Goal: Information Seeking & Learning: Learn about a topic

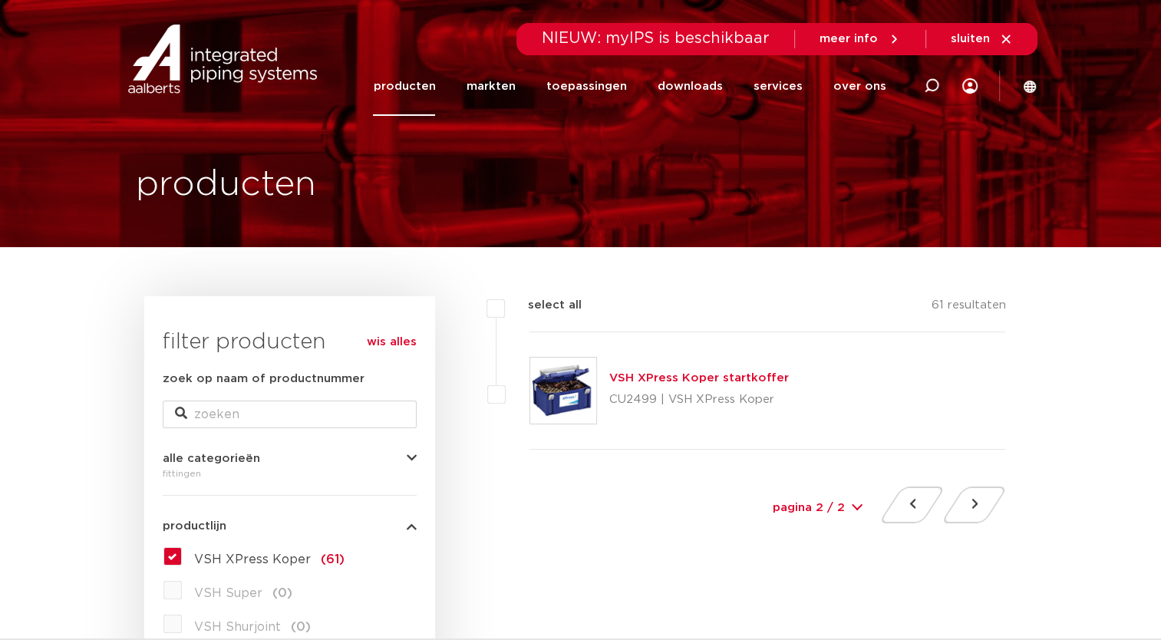
click at [737, 379] on link "VSH XPress Koper startkoffer" at bounding box center [699, 378] width 180 height 12
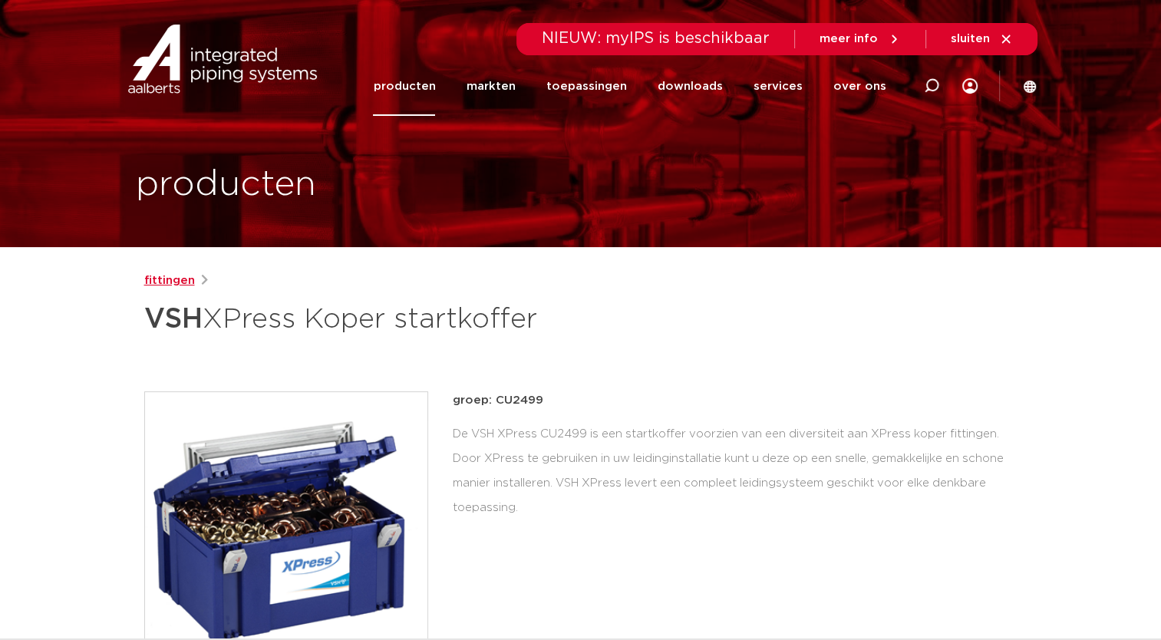
click at [173, 282] on link "fittingen" at bounding box center [169, 281] width 51 height 18
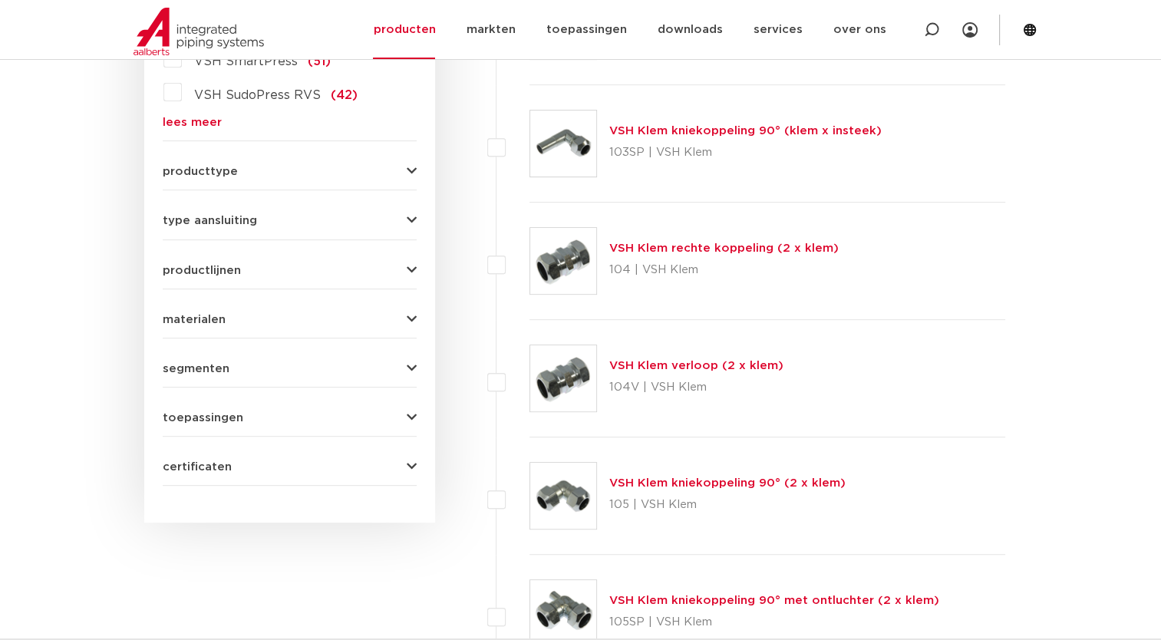
scroll to position [614, 0]
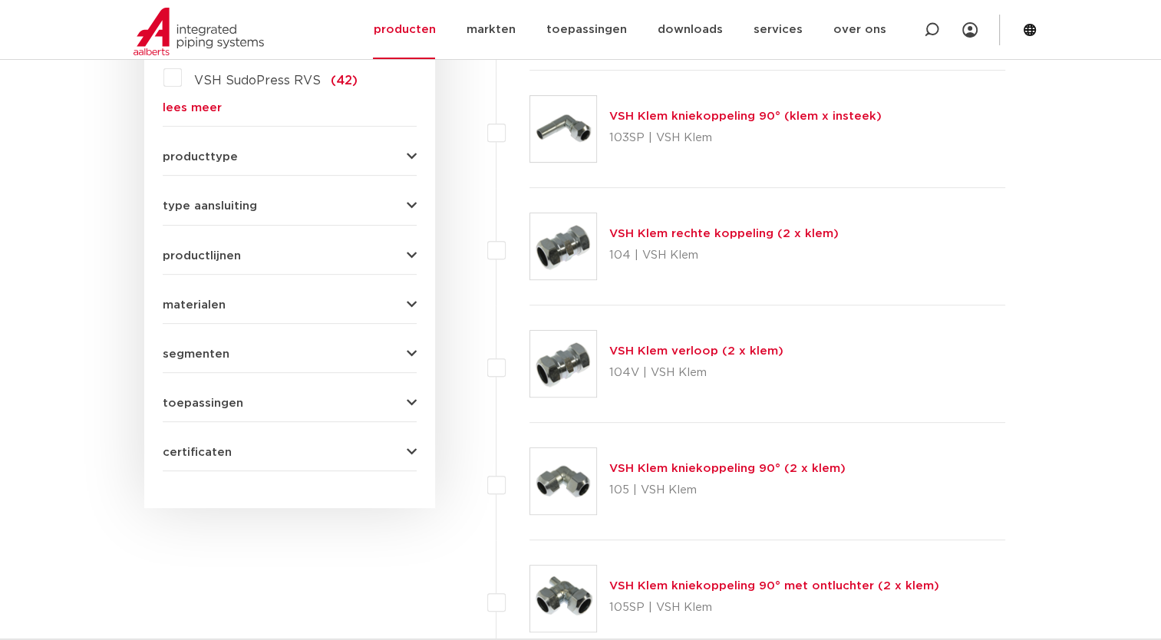
click at [307, 210] on button "type aansluiting" at bounding box center [290, 206] width 254 height 12
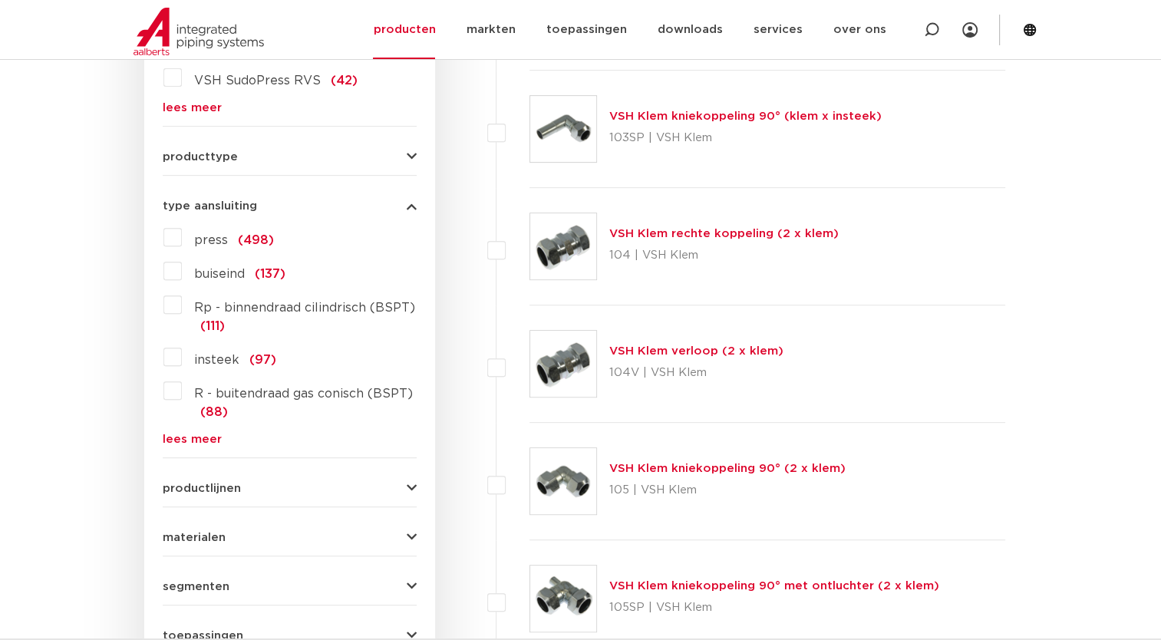
click at [182, 305] on label "Rp - binnendraad cilindrisch (BSPT) (111)" at bounding box center [299, 313] width 235 height 43
click at [0, 0] on input "Rp - binnendraad cilindrisch (BSPT) (111)" at bounding box center [0, 0] width 0 height 0
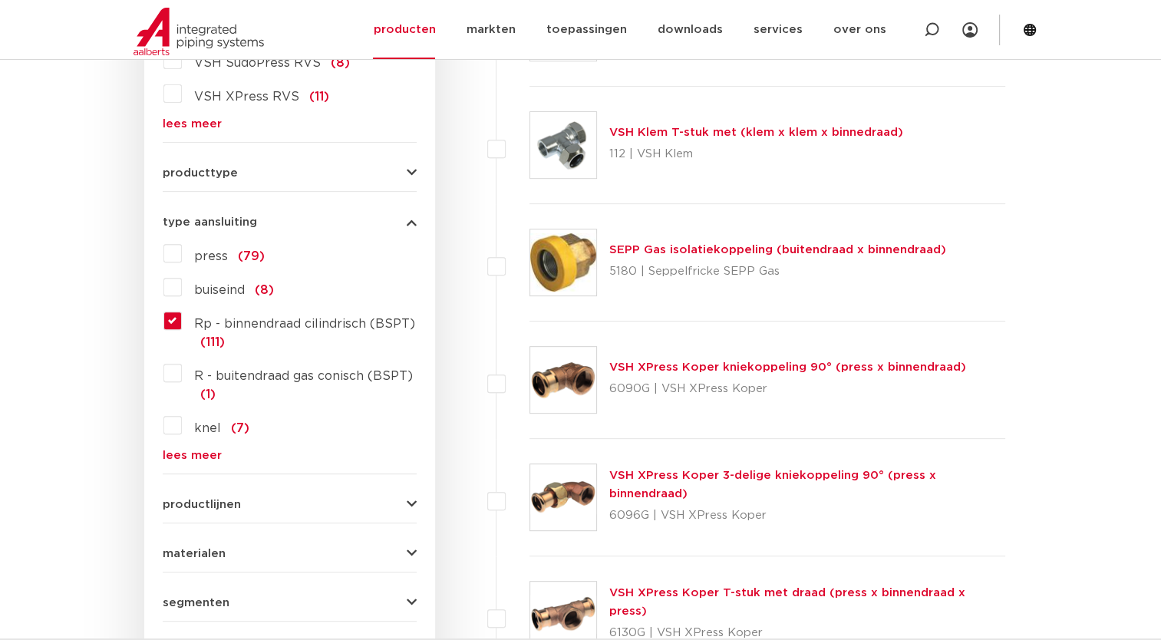
scroll to position [614, 0]
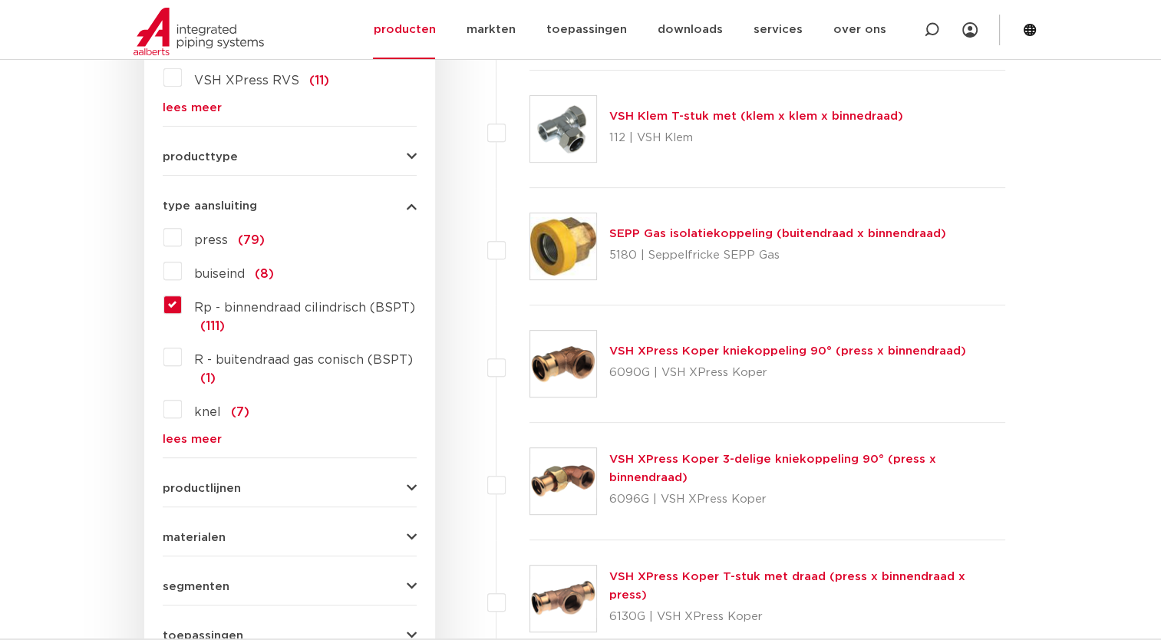
click at [232, 483] on span "productlijnen" at bounding box center [202, 489] width 78 height 12
click at [182, 554] on label "VSH XPress" at bounding box center [225, 552] width 87 height 25
click at [392, 590] on select "maak een keuze VSH XPress RVS 304 fittingen VSH XPress Staalverzinkt fittingen …" at bounding box center [303, 591] width 219 height 35
select select "4450"
click at [194, 574] on select "maak een keuze VSH XPress RVS 304 fittingen VSH XPress Staalverzinkt fittingen …" at bounding box center [303, 591] width 219 height 35
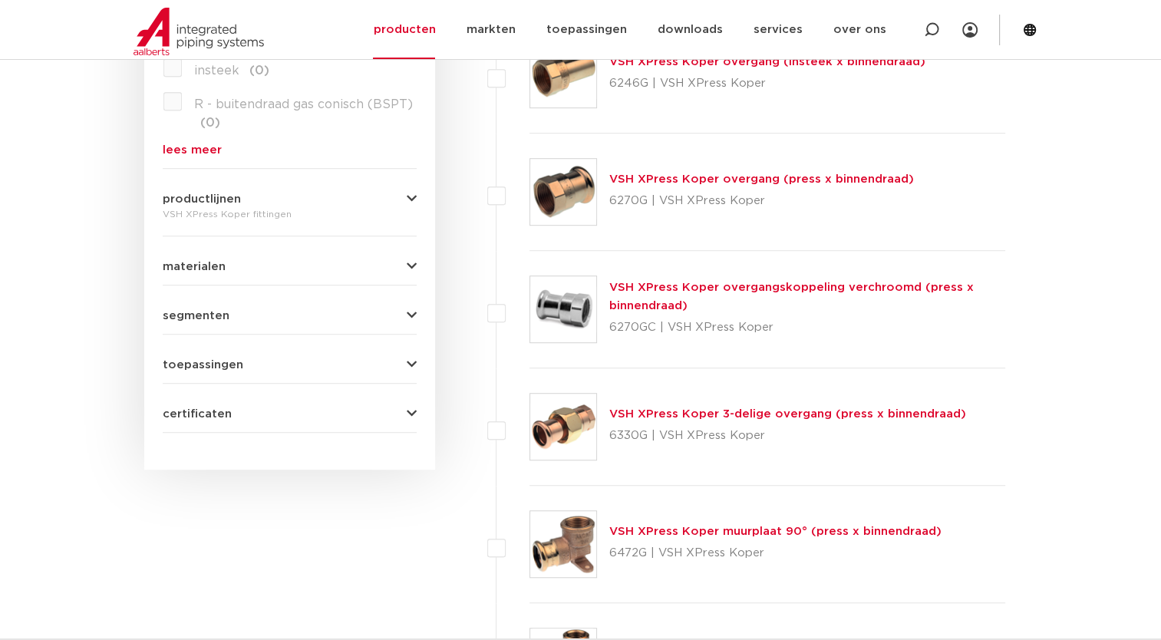
scroll to position [900, 0]
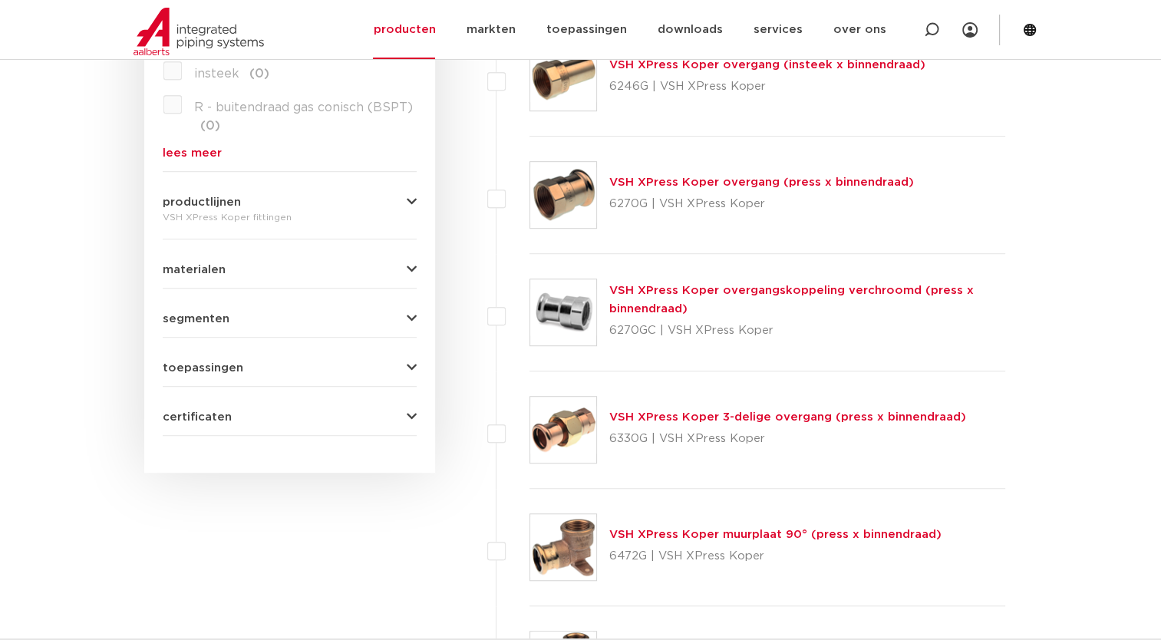
click at [817, 184] on link "VSH XPress Koper overgang (press x binnendraad)" at bounding box center [761, 182] width 305 height 12
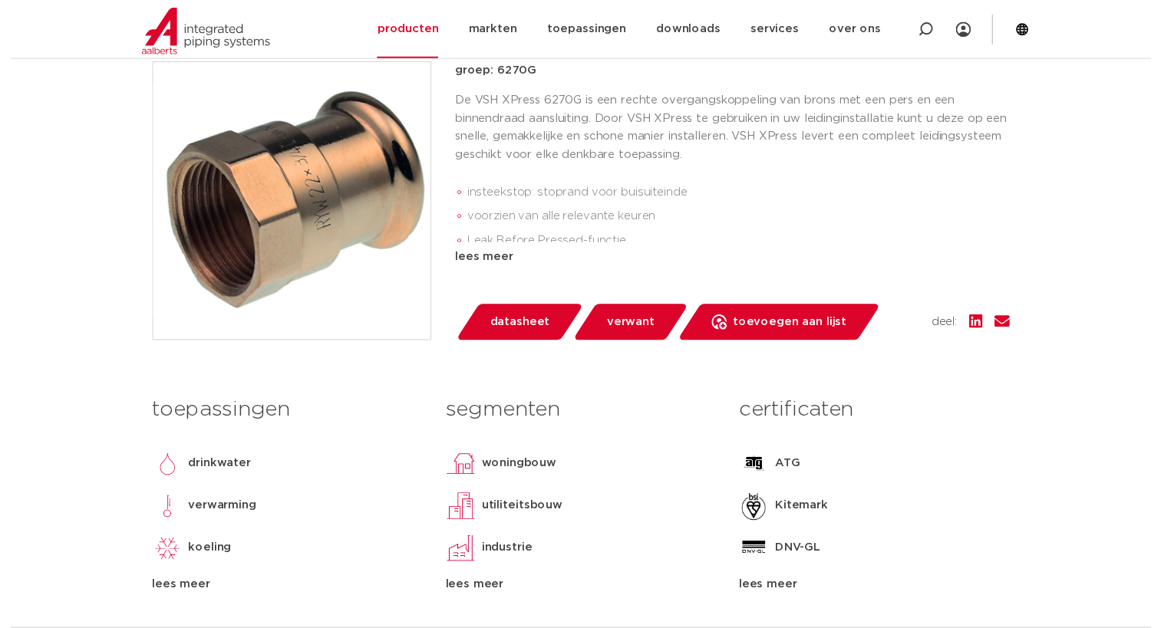
scroll to position [399, 0]
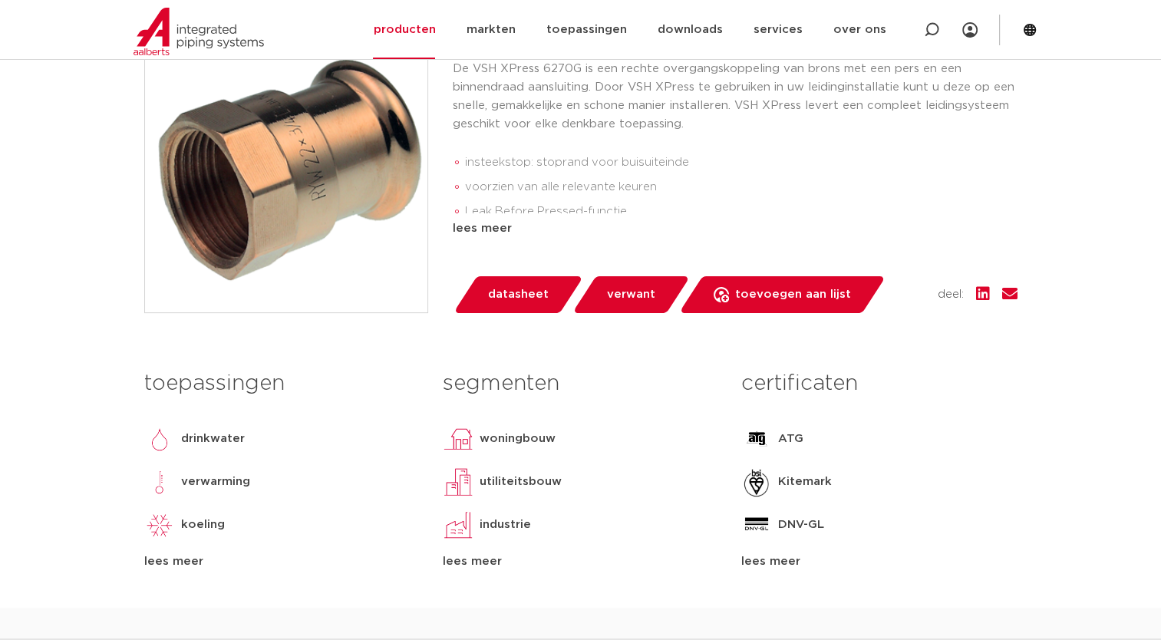
click at [528, 286] on span "datasheet" at bounding box center [518, 294] width 61 height 25
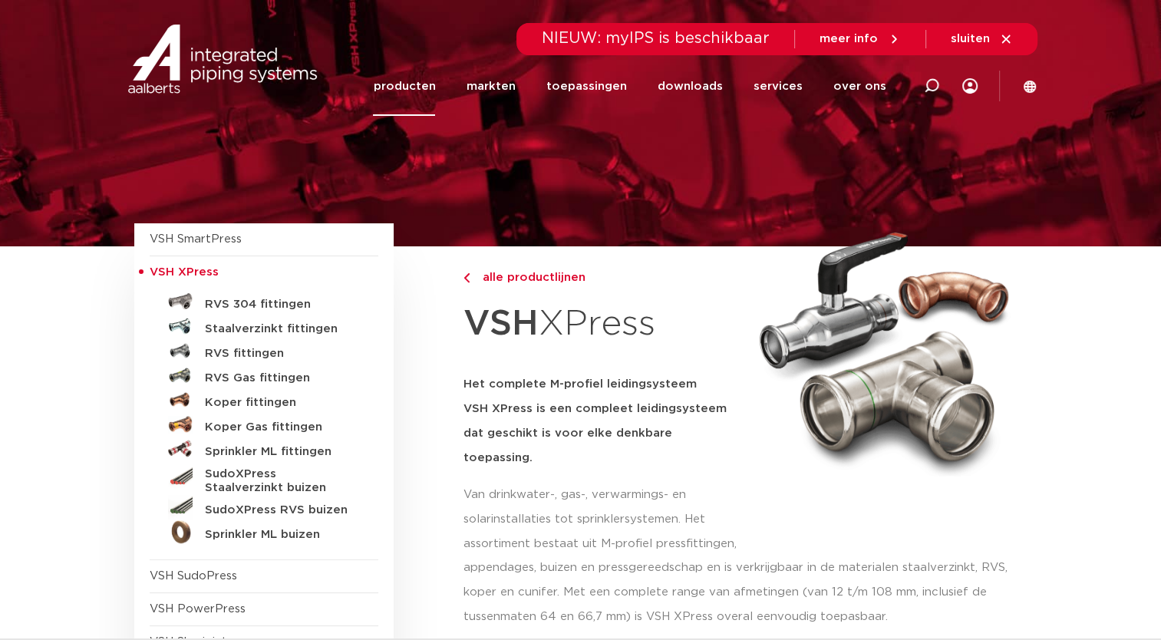
click at [139, 275] on div "VSH SmartPress afsluiters VSH XPress" at bounding box center [263, 523] width 259 height 600
click at [141, 269] on div "VSH SmartPress afsluiters VSH XPress" at bounding box center [263, 523] width 259 height 600
click at [230, 242] on span "VSH SmartPress" at bounding box center [196, 239] width 92 height 12
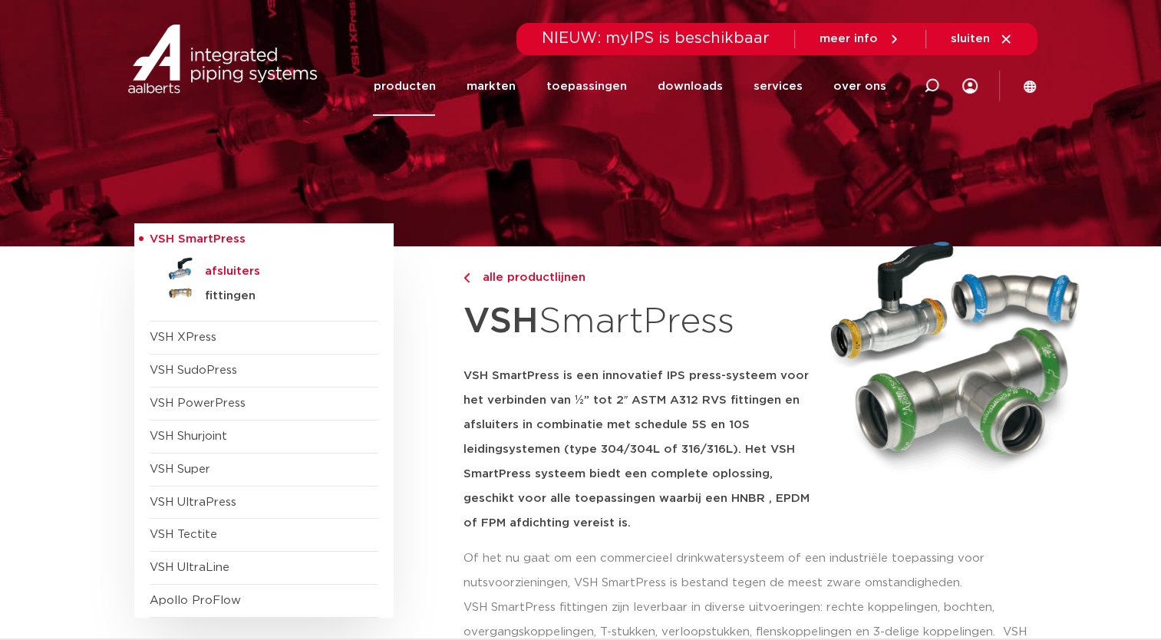
click at [234, 276] on h5 "afsluiters" at bounding box center [281, 272] width 152 height 14
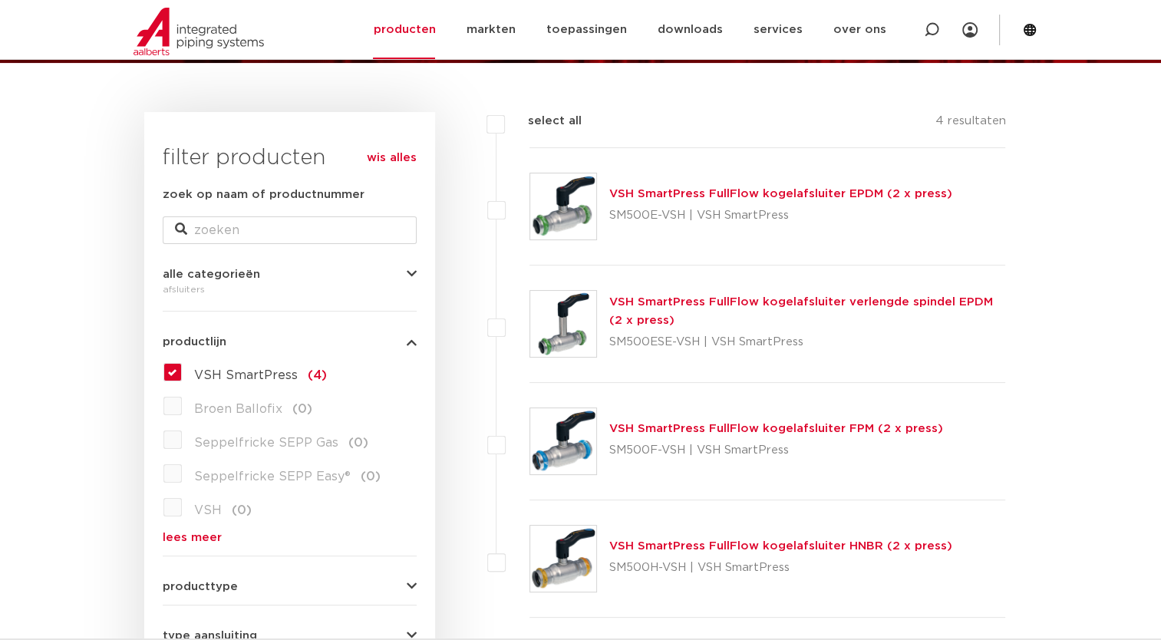
scroll to position [183, 0]
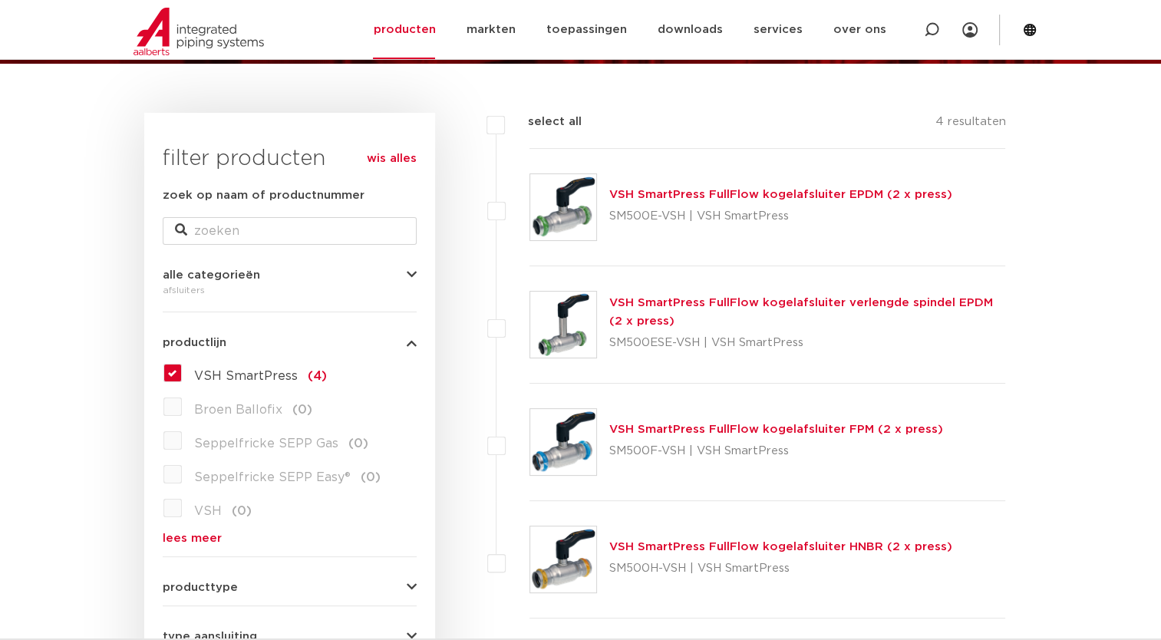
click at [182, 377] on label "VSH SmartPress (4)" at bounding box center [254, 373] width 145 height 25
click at [0, 0] on input "VSH SmartPress (4)" at bounding box center [0, 0] width 0 height 0
click at [401, 156] on link "wis alles" at bounding box center [392, 159] width 50 height 18
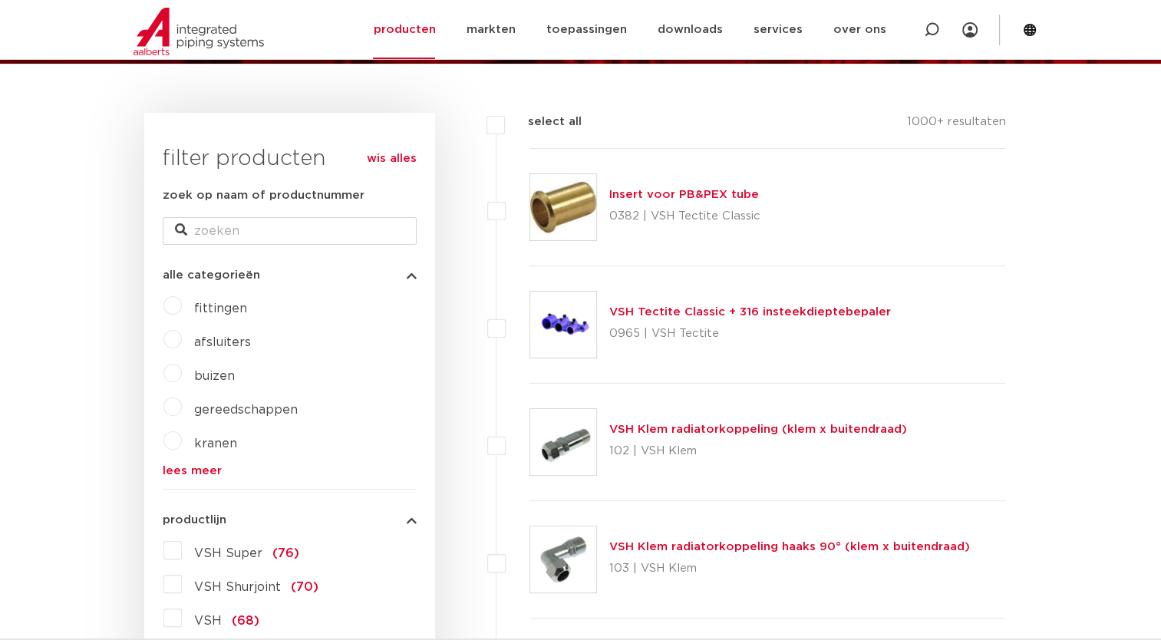
click at [205, 474] on link "lees meer" at bounding box center [290, 471] width 254 height 12
click at [182, 309] on label "fittingen" at bounding box center [214, 305] width 65 height 25
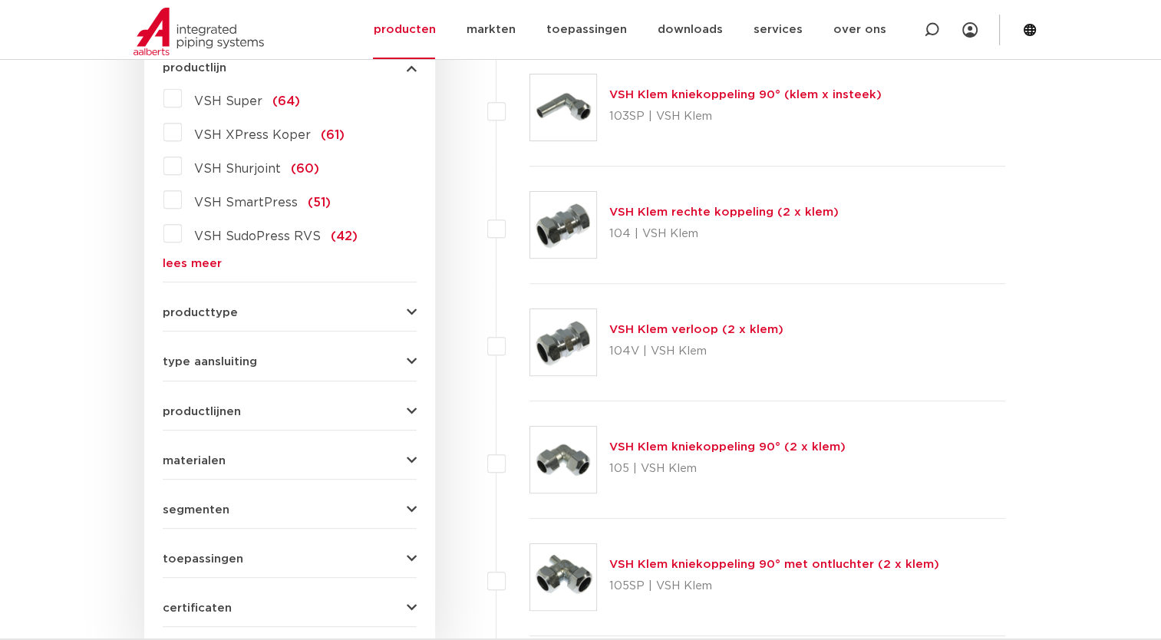
scroll to position [645, 0]
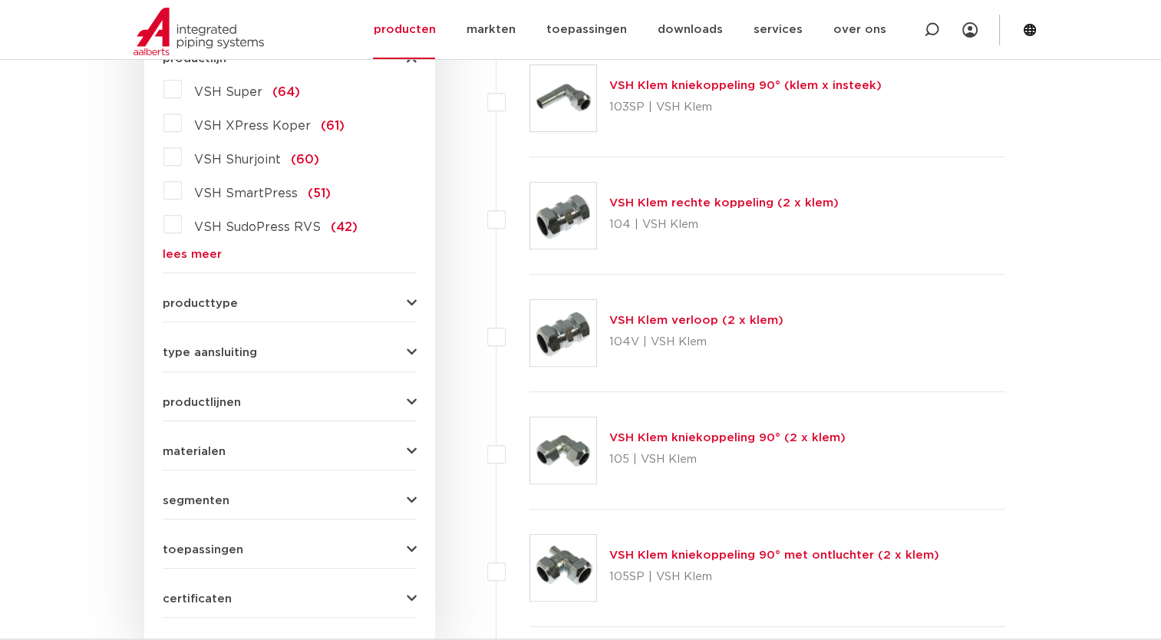
click at [410, 495] on icon "button" at bounding box center [412, 501] width 10 height 12
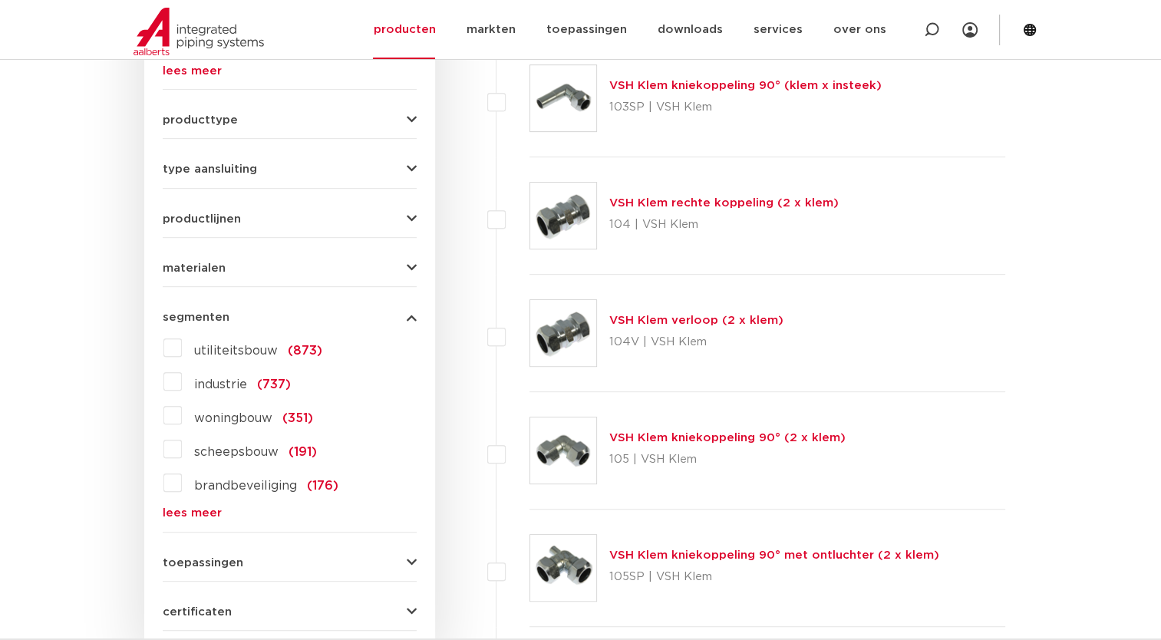
scroll to position [632, 0]
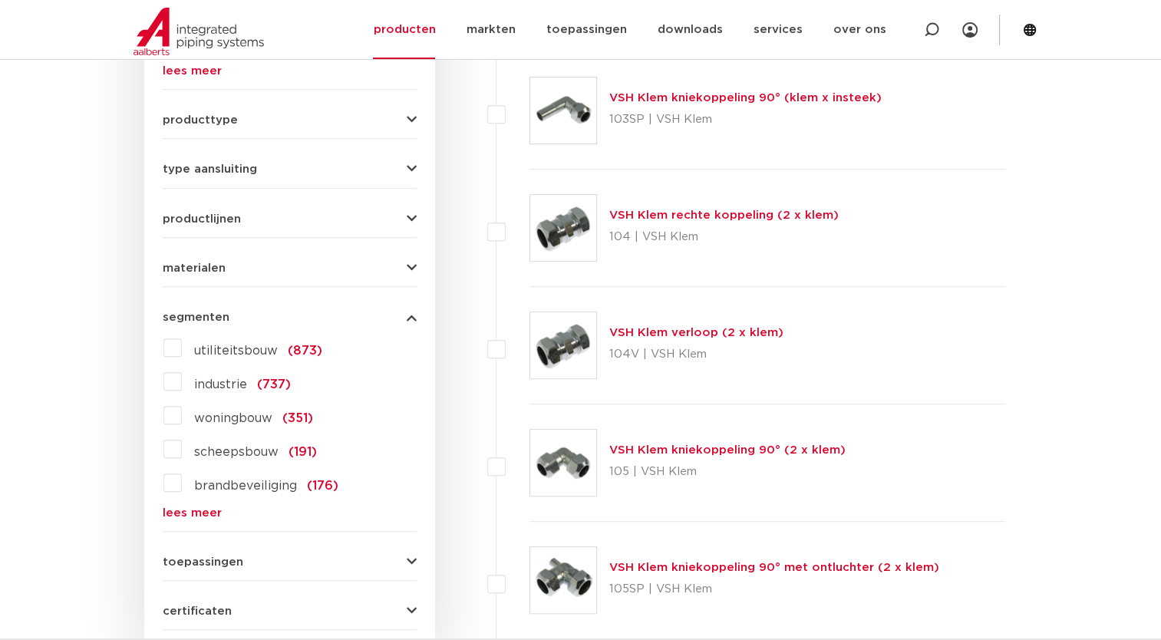
click at [410, 493] on div "utiliteitsbouw (873) industrie (737) woningbouw (351) scheepsbouw (191) brandbe…" at bounding box center [290, 426] width 254 height 183
click at [402, 559] on button "toepassingen" at bounding box center [290, 562] width 254 height 12
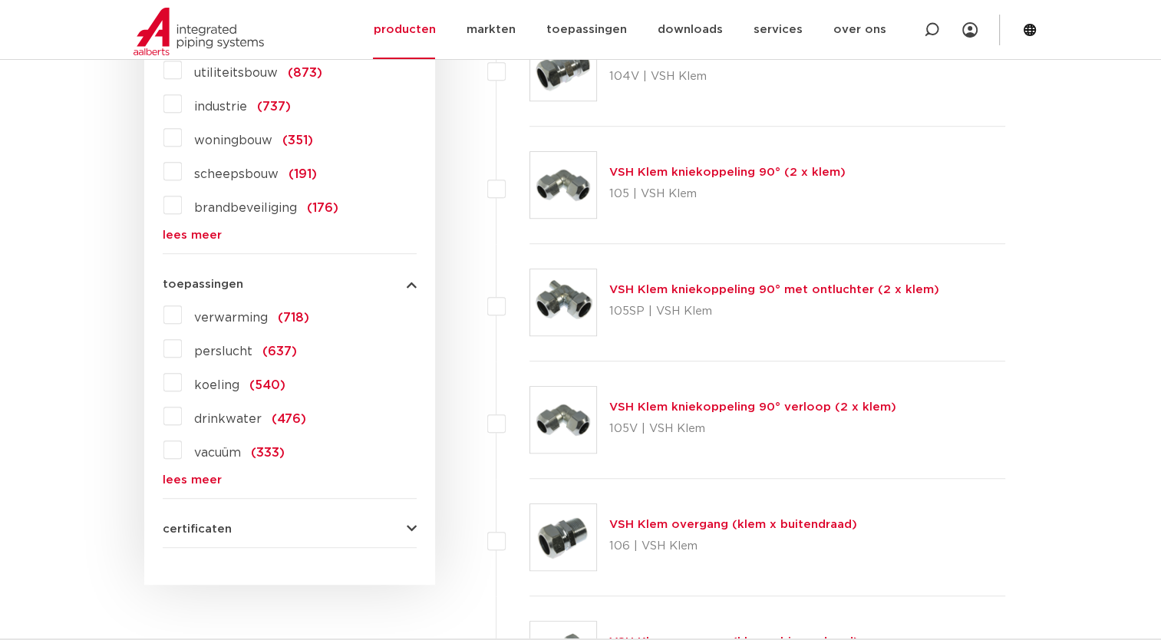
scroll to position [939, 0]
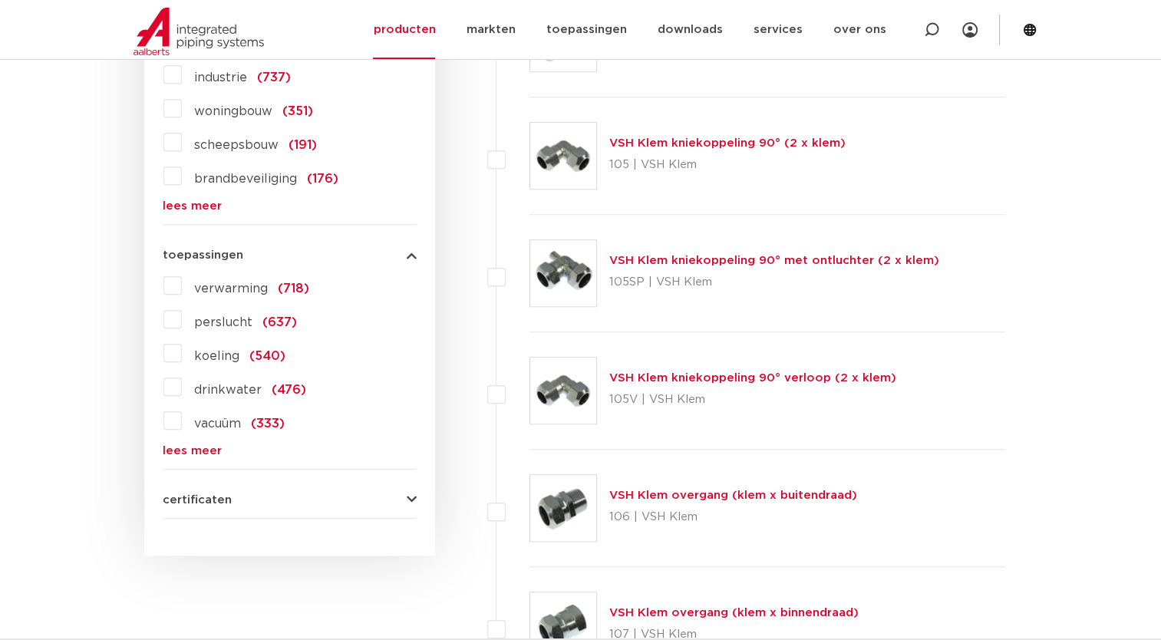
click at [182, 284] on label "verwarming (718)" at bounding box center [245, 285] width 127 height 25
click at [0, 0] on input "verwarming (718)" at bounding box center [0, 0] width 0 height 0
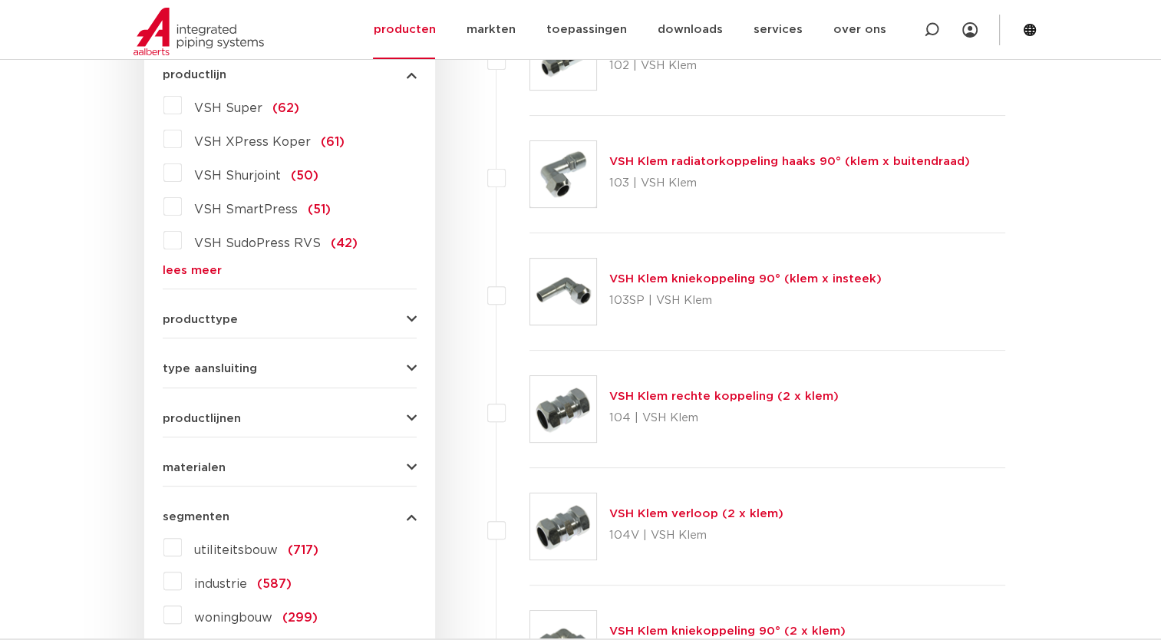
scroll to position [448, 0]
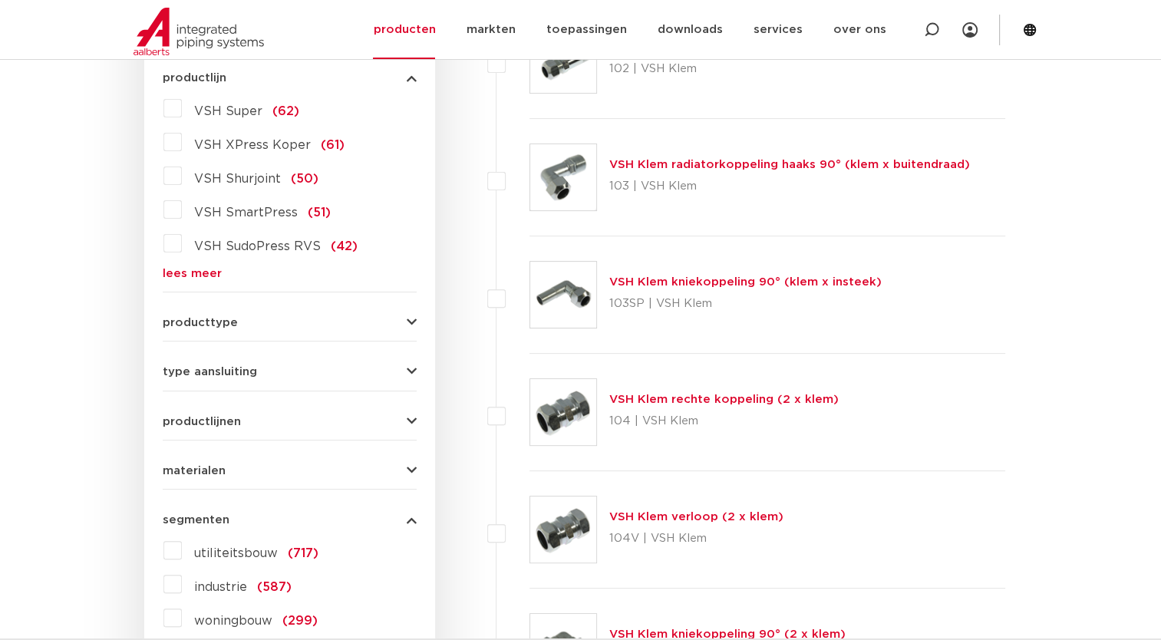
click at [360, 368] on button "type aansluiting" at bounding box center [290, 372] width 254 height 12
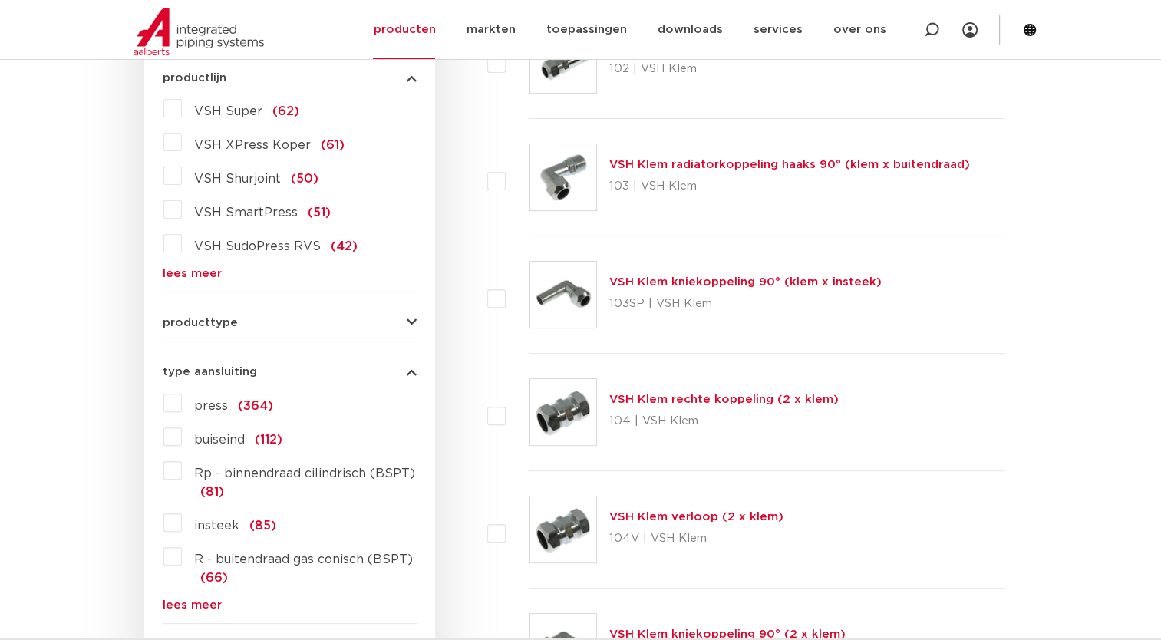
click at [182, 403] on label "press (364)" at bounding box center [227, 403] width 91 height 25
click at [0, 0] on input "press (364)" at bounding box center [0, 0] width 0 height 0
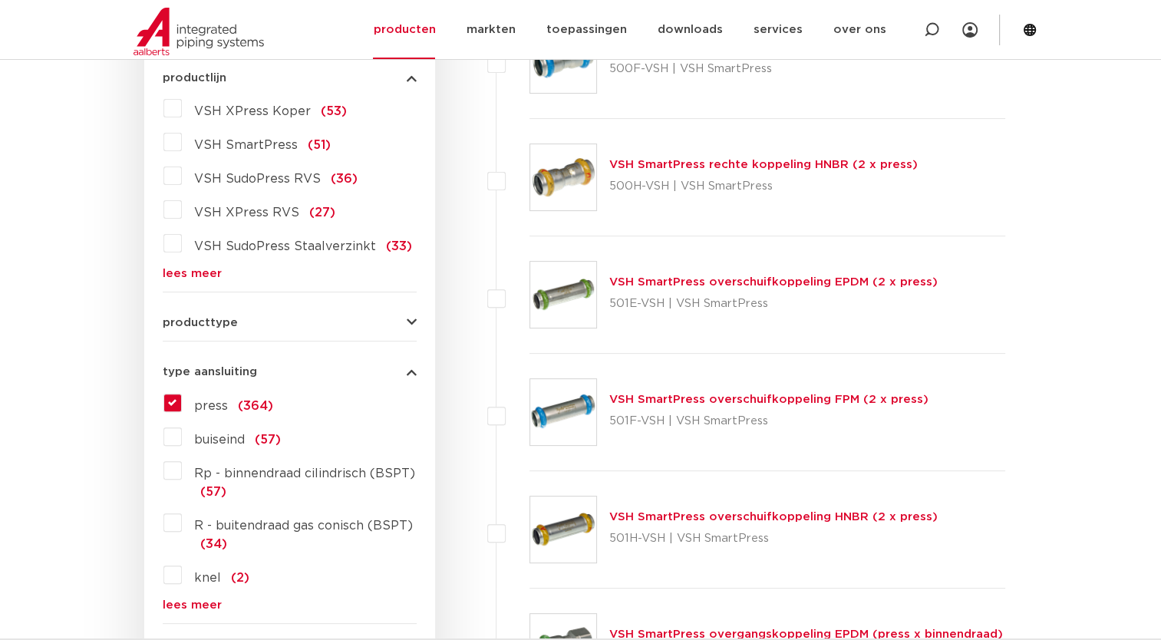
click at [279, 327] on button "producttype" at bounding box center [290, 323] width 254 height 12
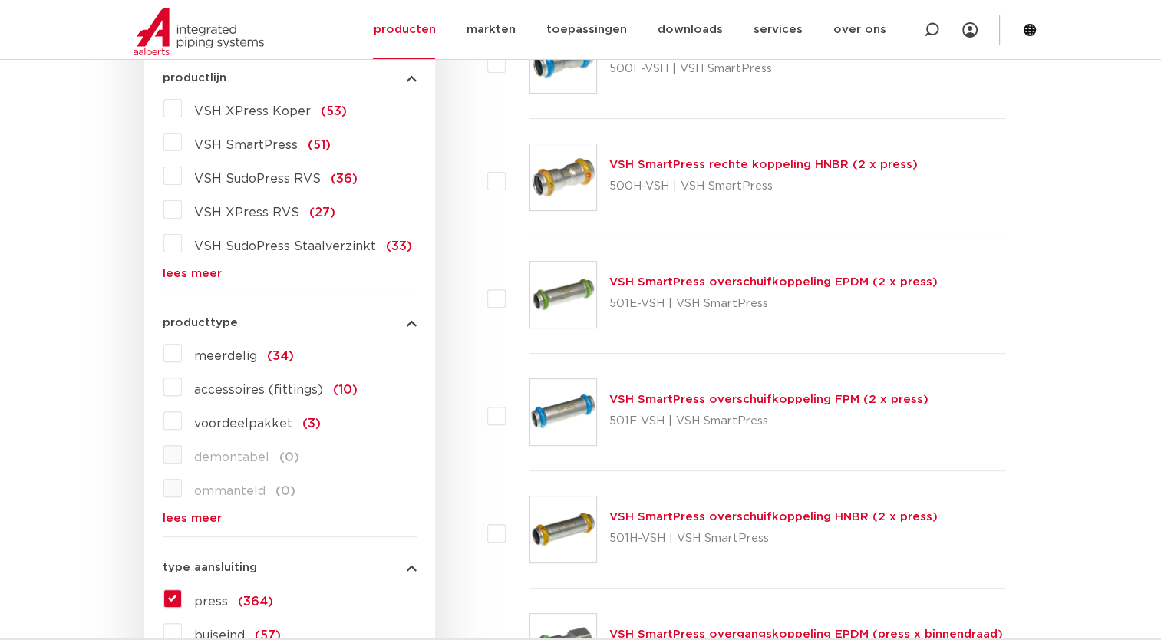
click at [243, 353] on span "meerdelig" at bounding box center [225, 356] width 63 height 12
click at [0, 0] on input "meerdelig (34)" at bounding box center [0, 0] width 0 height 0
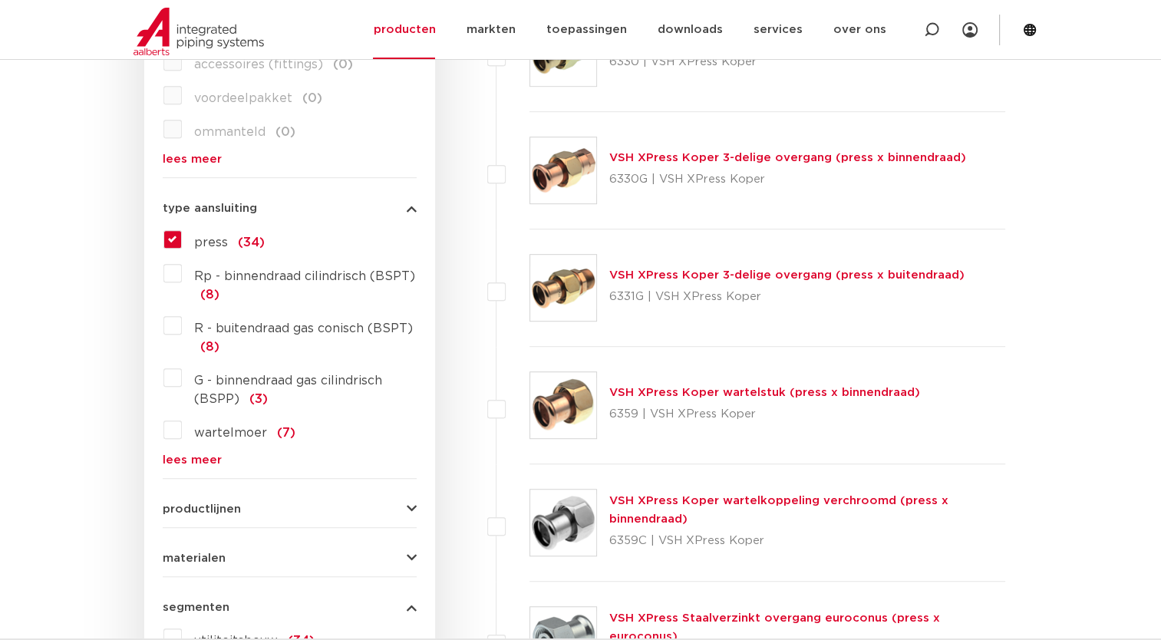
scroll to position [816, 0]
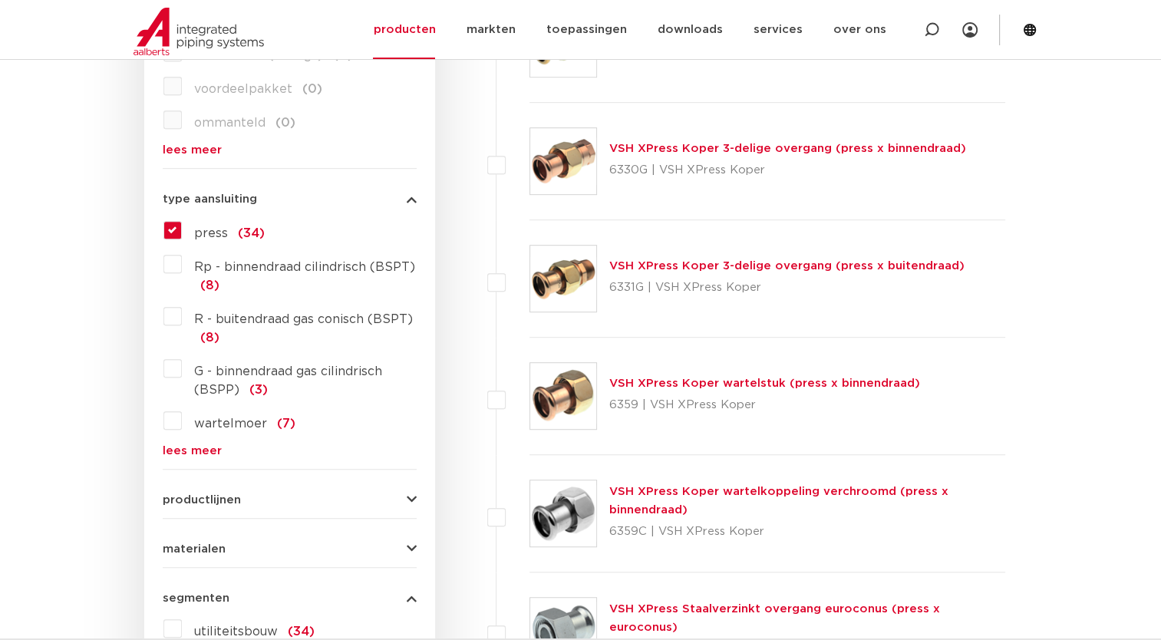
click at [797, 381] on link "VSH XPress Koper wartelstuk (press x binnendraad)" at bounding box center [764, 384] width 311 height 12
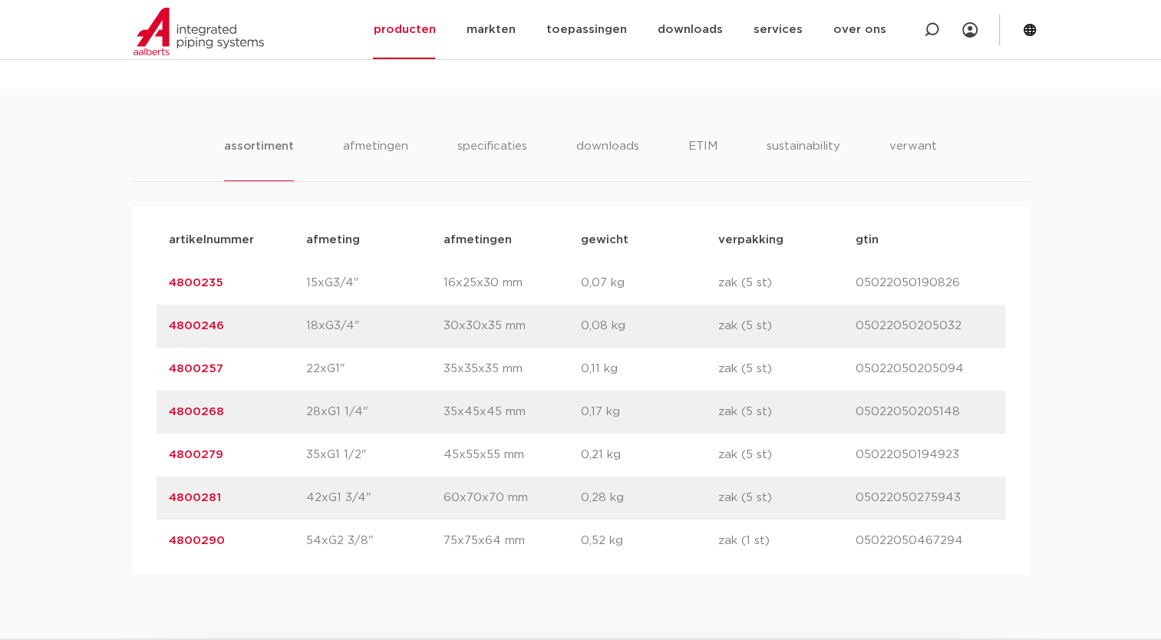
scroll to position [941, 0]
